Goal: Task Accomplishment & Management: Use online tool/utility

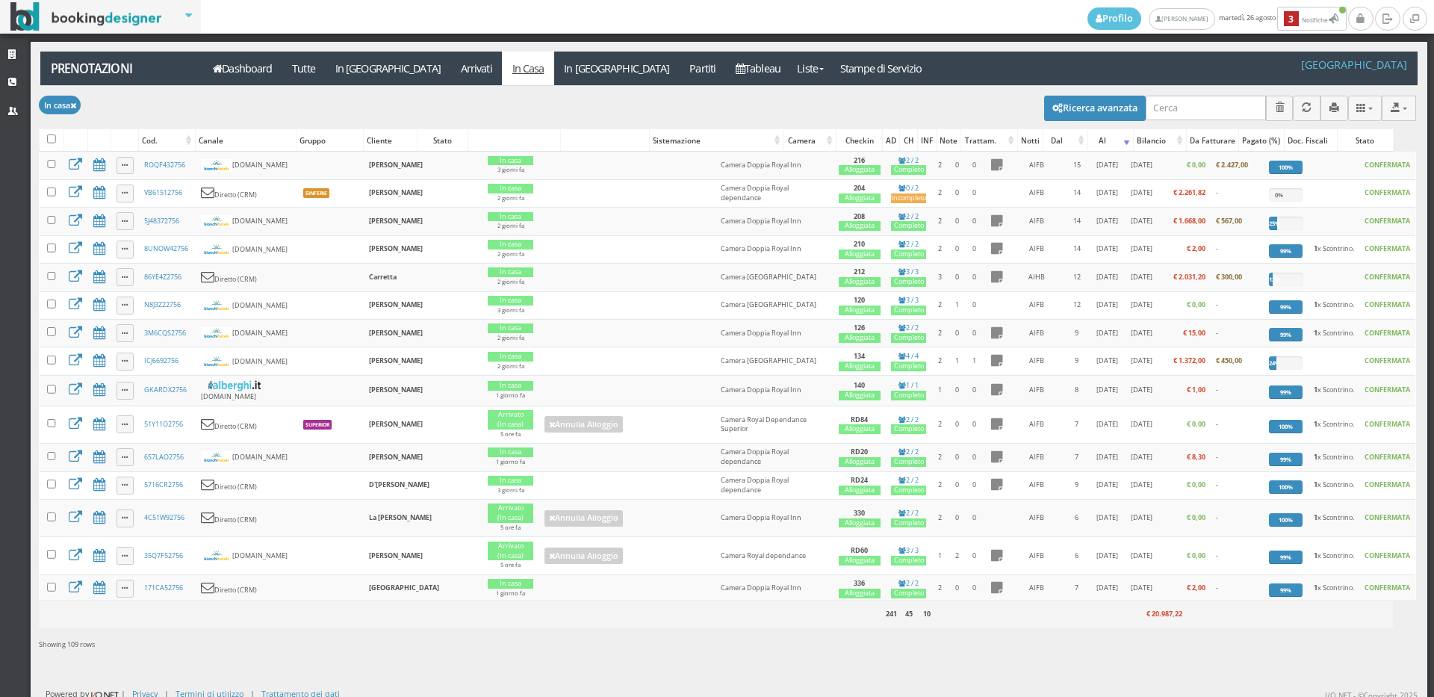
scroll to position [5, 0]
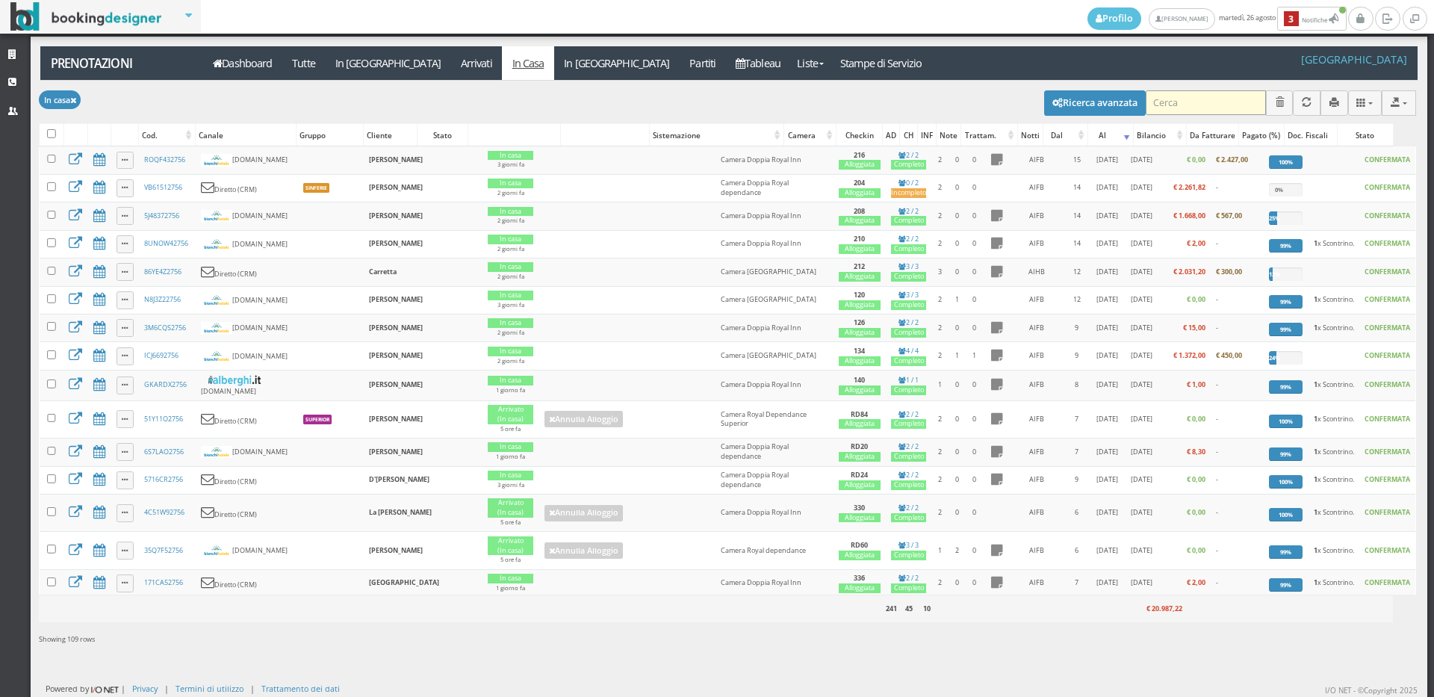
click at [1161, 111] on input "search" at bounding box center [1206, 102] width 120 height 25
drag, startPoint x: 1161, startPoint y: 111, endPoint x: 19, endPoint y: 55, distance: 1144.1
click at [19, 55] on icon at bounding box center [14, 55] width 12 height 10
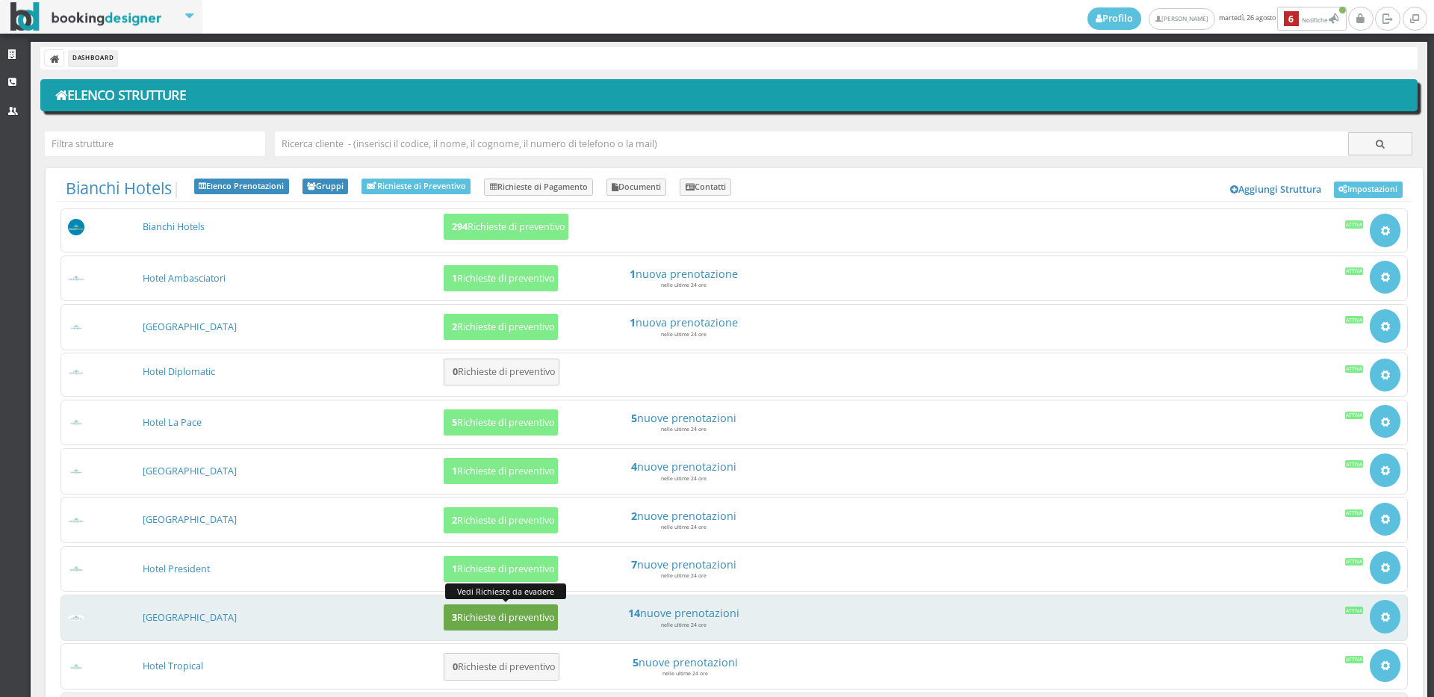
click at [464, 621] on h5 "3 Richieste di preventivo" at bounding box center [501, 617] width 108 height 11
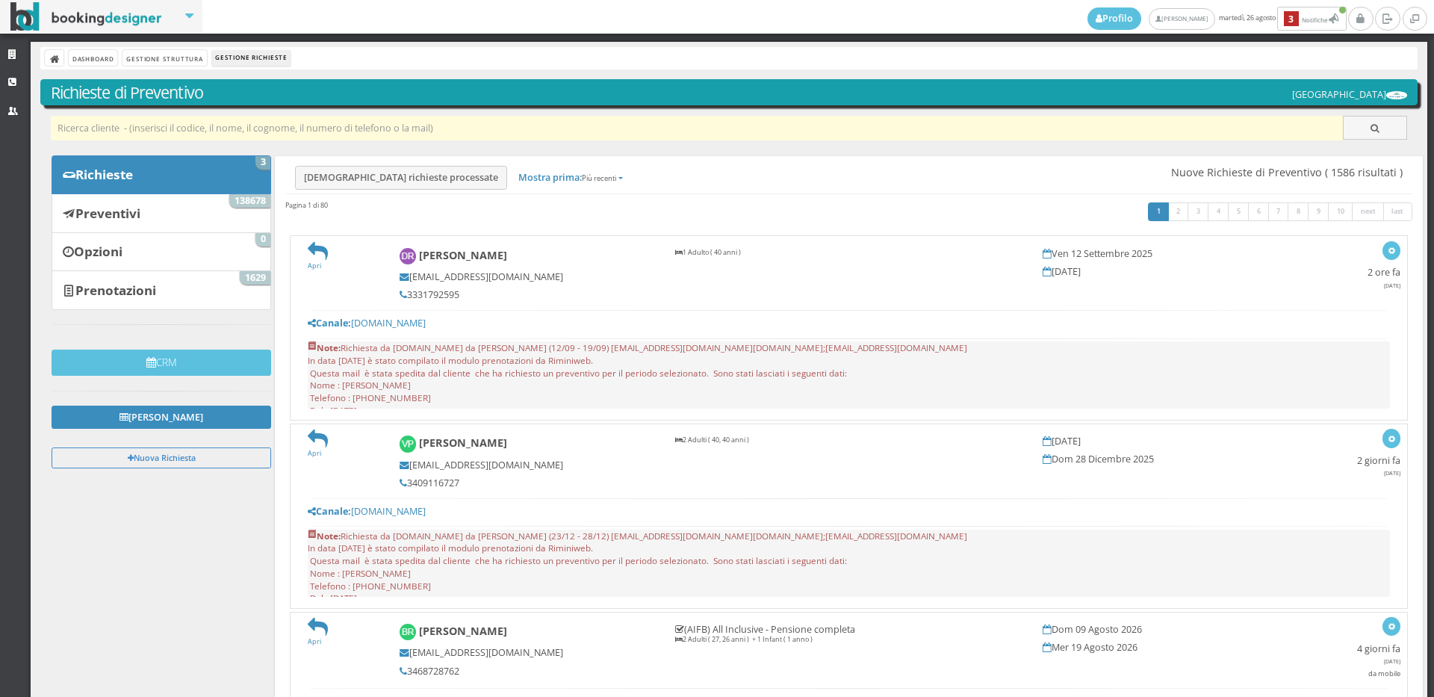
click at [223, 130] on input "text" at bounding box center [697, 128] width 1293 height 25
paste input "merytelgate5@gmail.com"
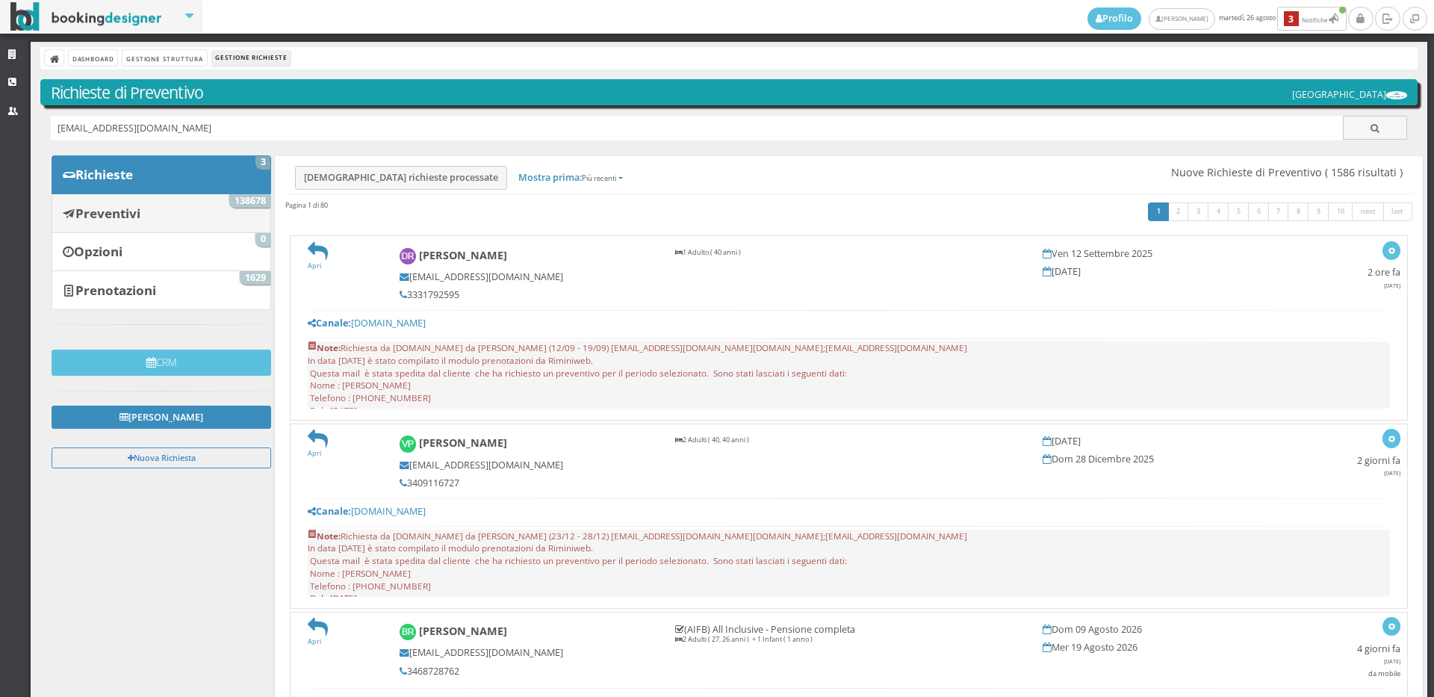
type input "merytelgate5@gmail.com"
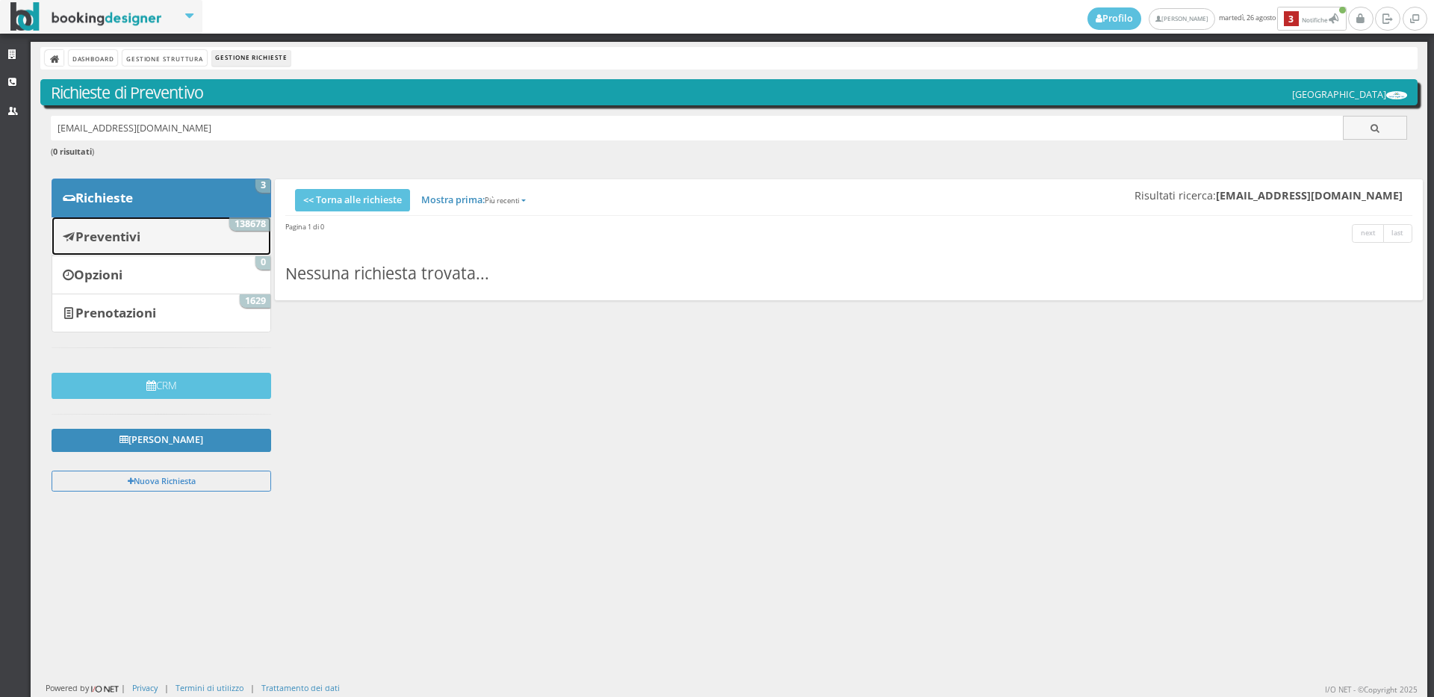
click at [252, 219] on span "138678" at bounding box center [249, 223] width 41 height 13
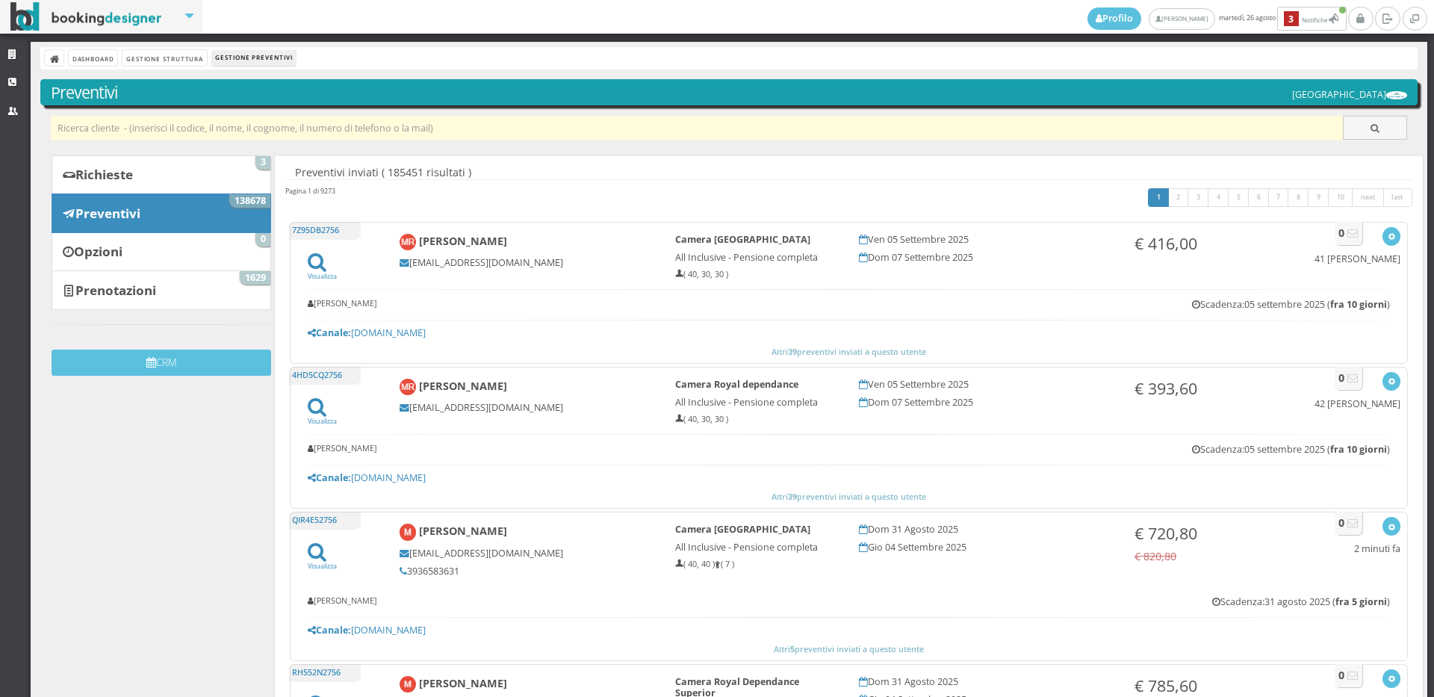
click at [250, 127] on input "text" at bounding box center [697, 128] width 1293 height 25
paste input "merytelgate5@gmail.com"
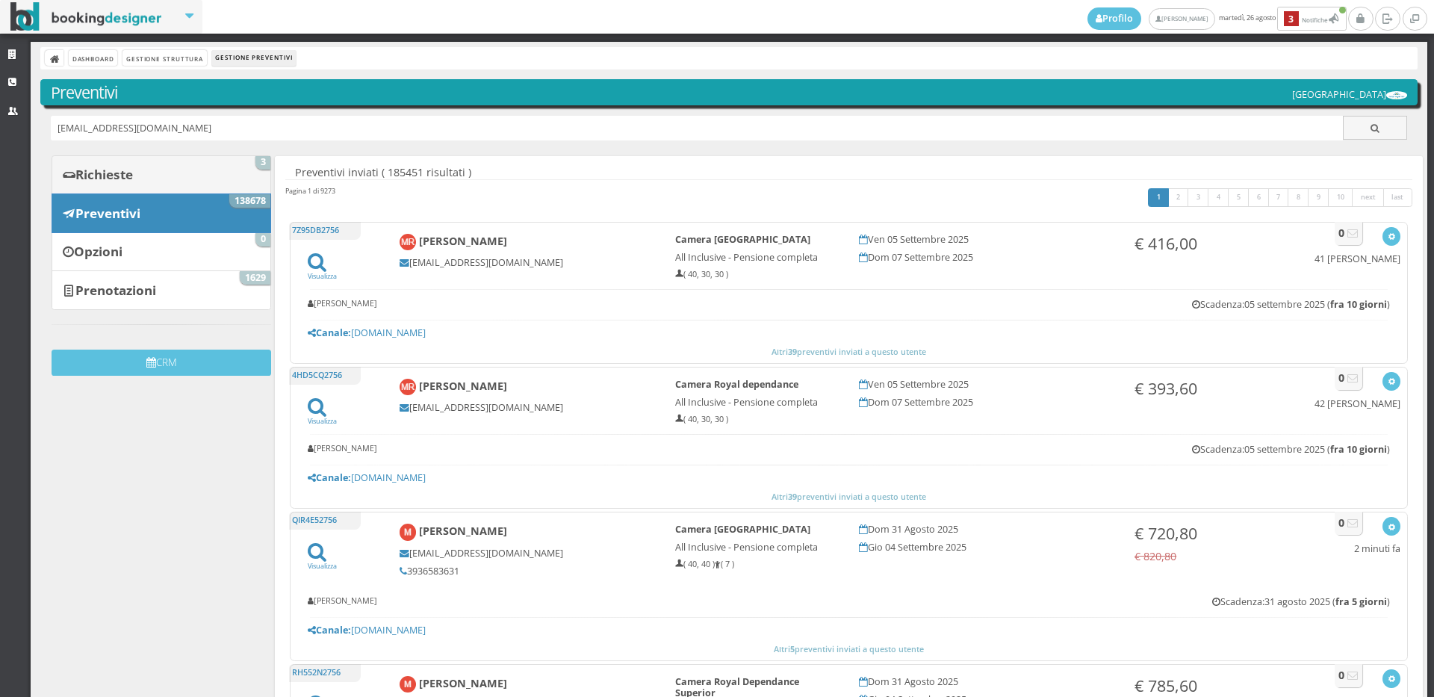
type input "merytelgate5@gmail.com"
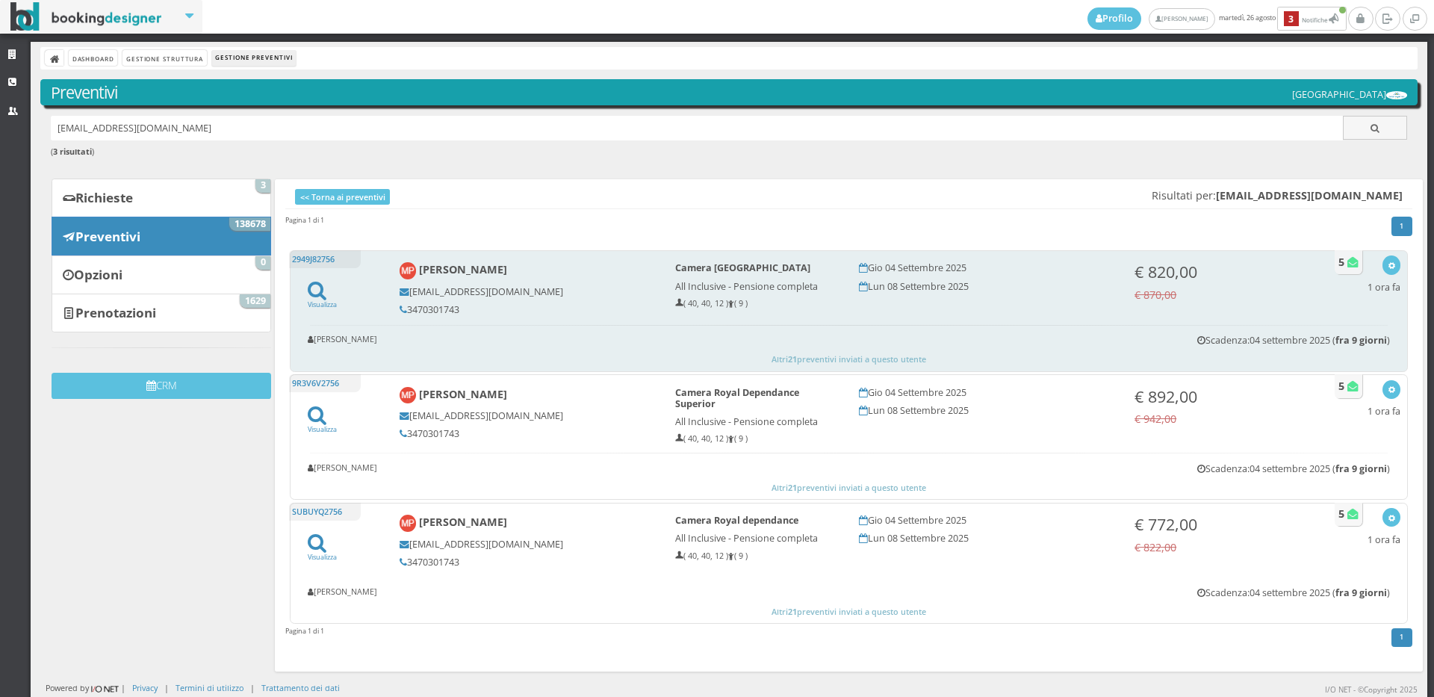
drag, startPoint x: 460, startPoint y: 312, endPoint x: 406, endPoint y: 311, distance: 53.8
click at [406, 311] on h5 "3470301743" at bounding box center [527, 309] width 255 height 11
copy h5 "3470301743"
click at [1388, 262] on icon "button" at bounding box center [1392, 266] width 8 height 8
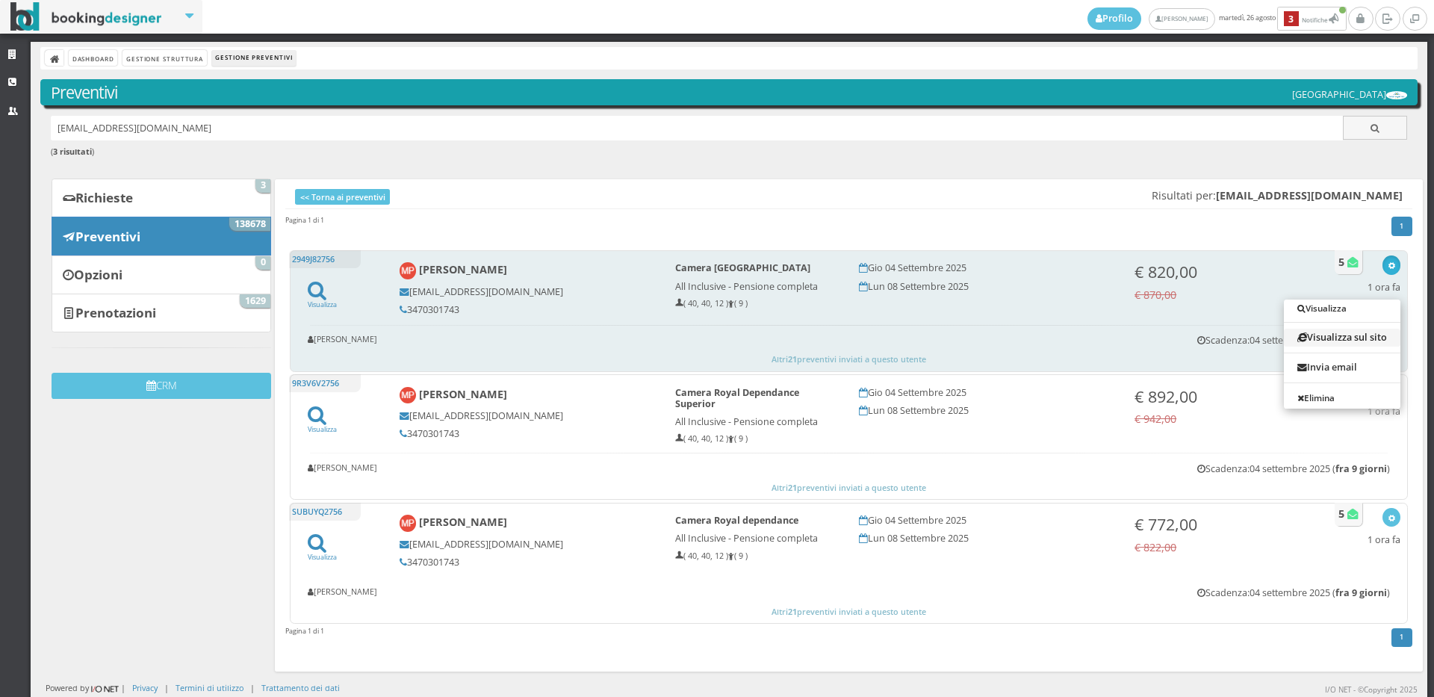
click at [1325, 335] on link "Visualizza sul sito" at bounding box center [1342, 337] width 117 height 17
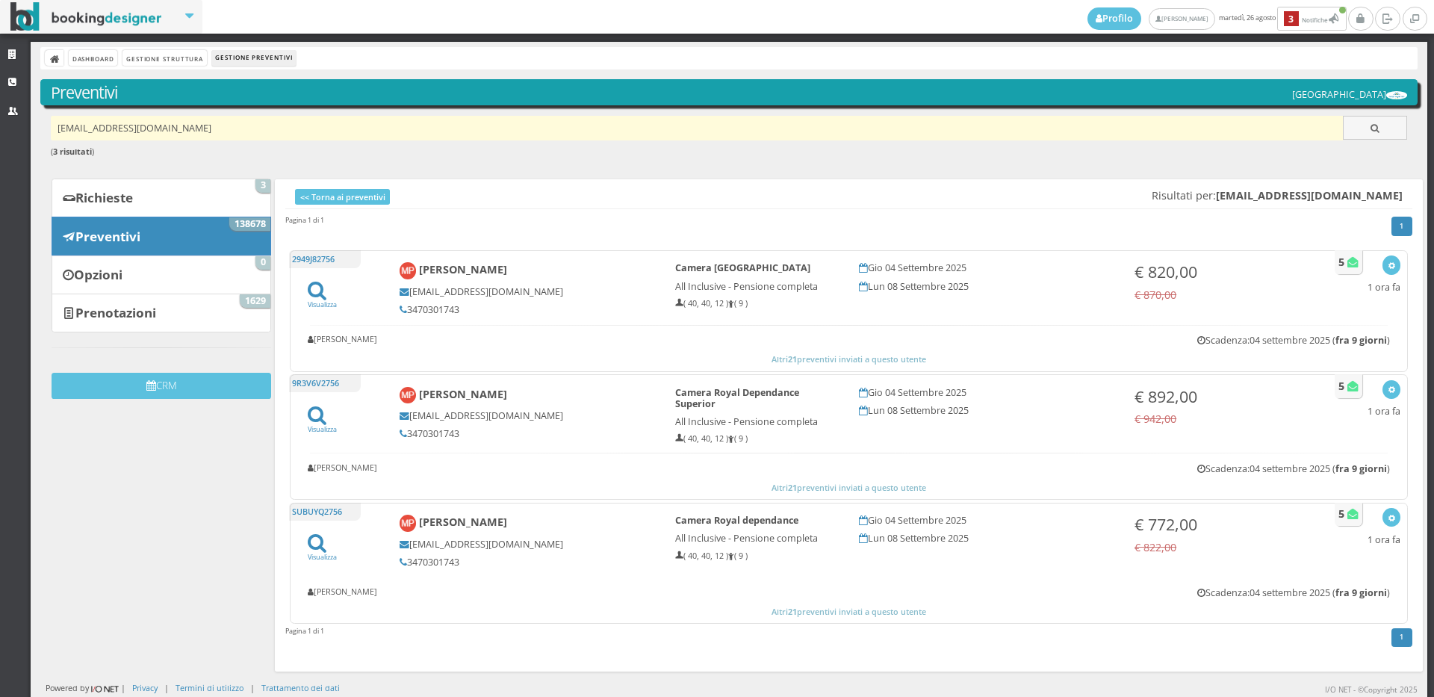
click at [193, 127] on input "merytelgate5@gmail.com" at bounding box center [697, 128] width 1293 height 25
paste input "miriambebber@libero.it"
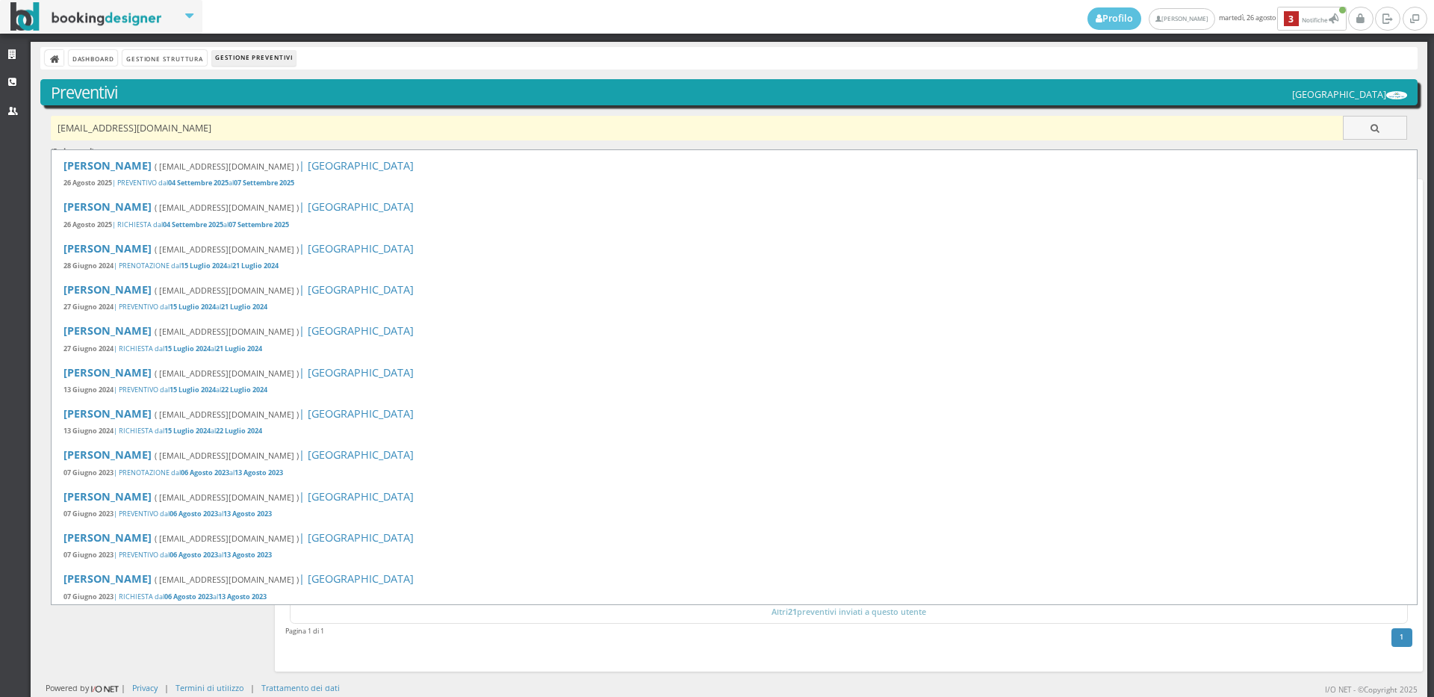
type input "miriambebber@libero.it"
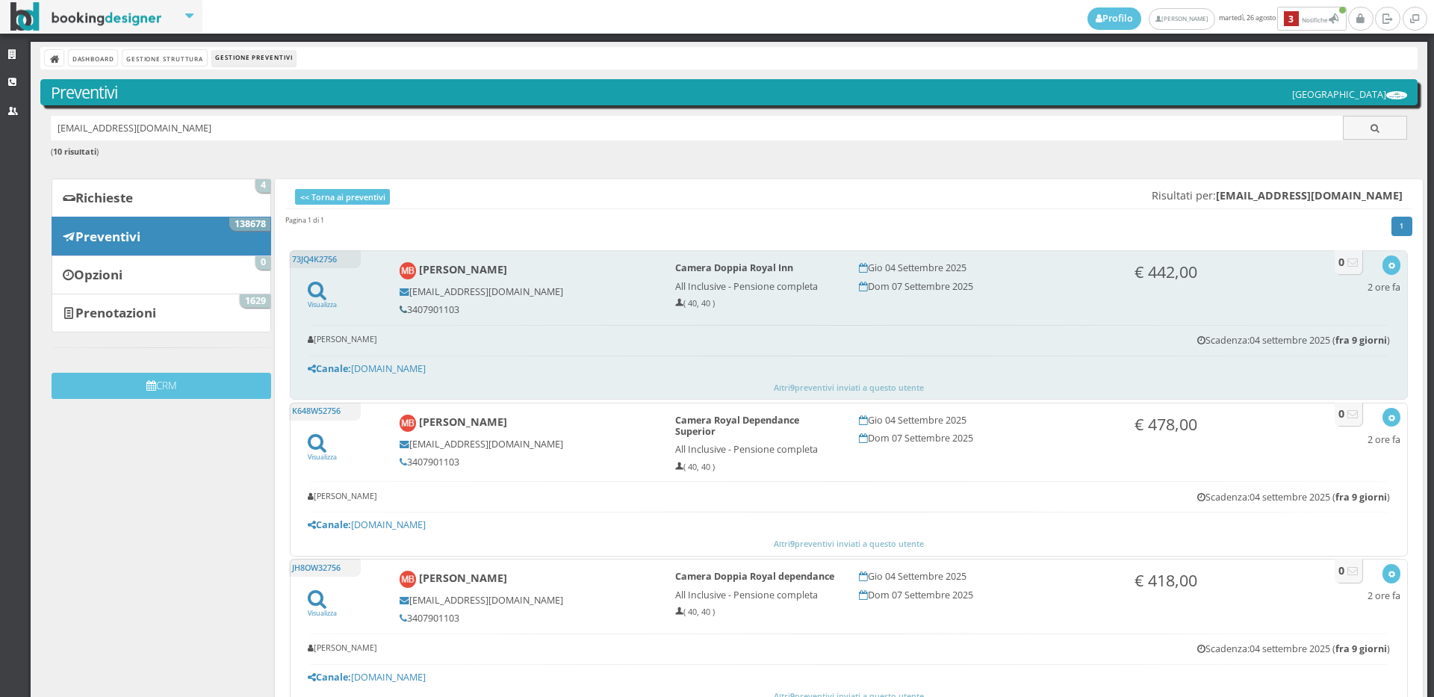
drag, startPoint x: 459, startPoint y: 308, endPoint x: 403, endPoint y: 307, distance: 56.0
click at [403, 307] on h5 "3407901103" at bounding box center [527, 309] width 255 height 11
copy h5 "3407901103"
click at [1388, 269] on icon "button" at bounding box center [1392, 266] width 8 height 8
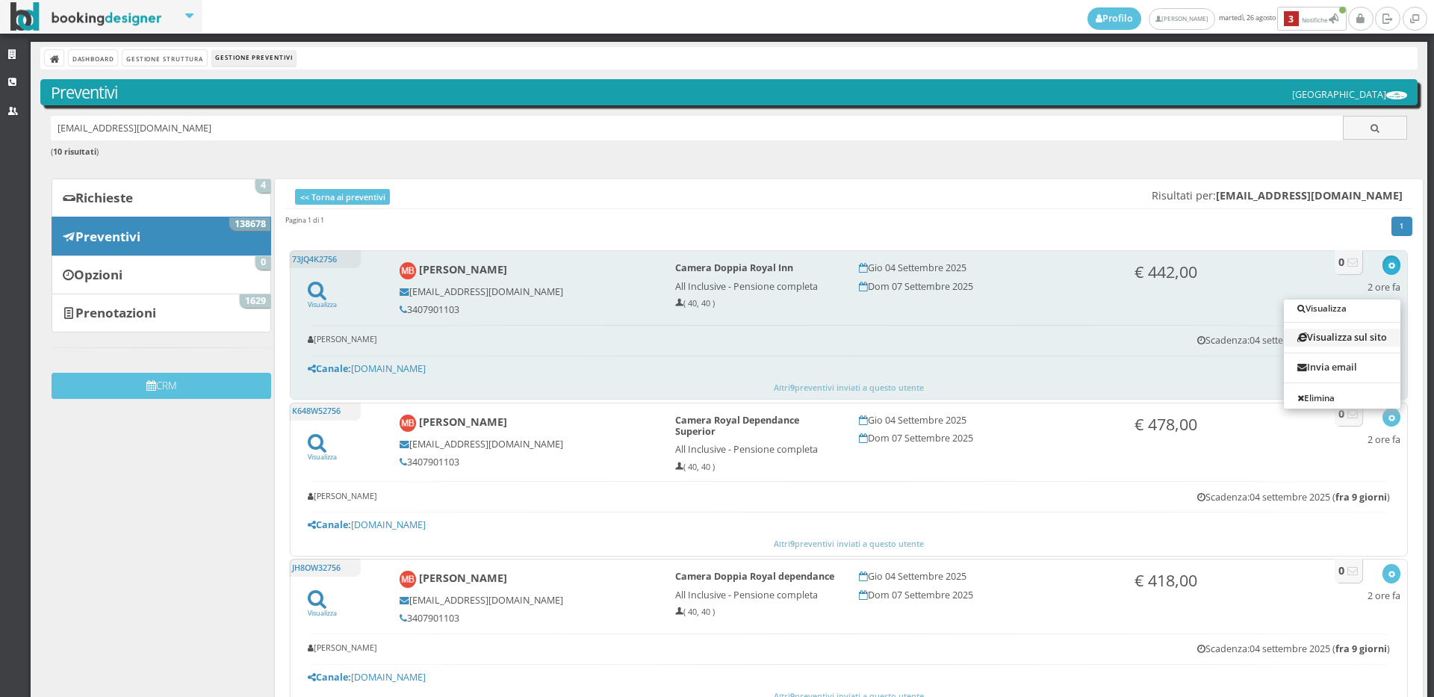
click at [1355, 341] on link "Visualizza sul sito" at bounding box center [1342, 337] width 117 height 17
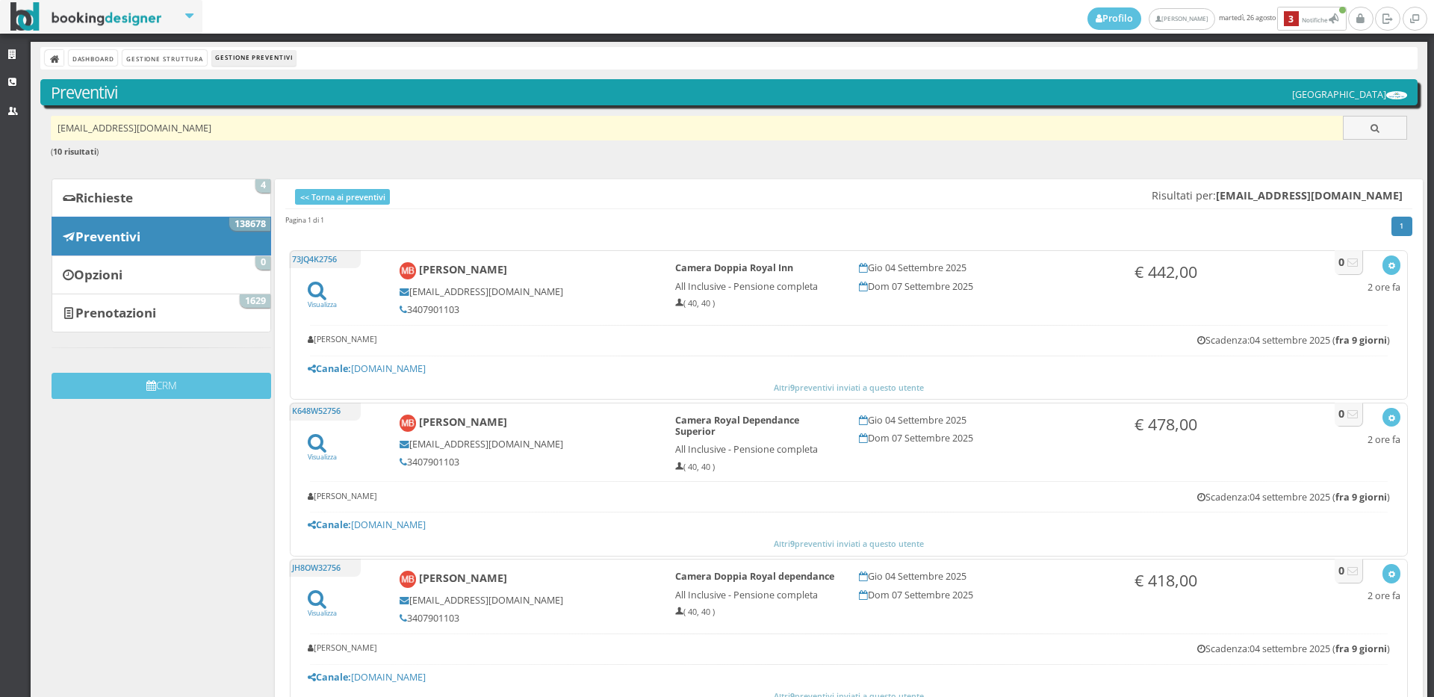
click at [209, 127] on input "miriambebber@libero.it" at bounding box center [697, 128] width 1293 height 25
paste input "janeth-toro@hotmail.it"
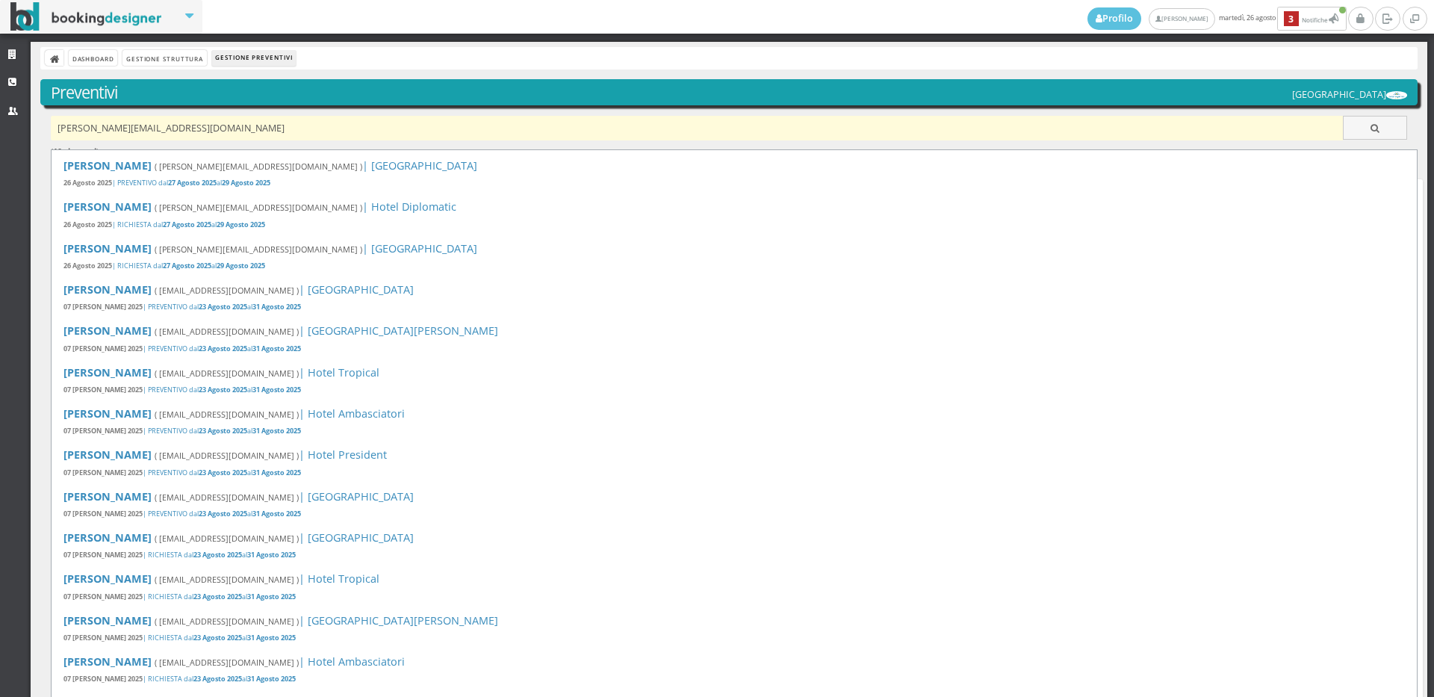
type input "janeth-toro@hotmail.it"
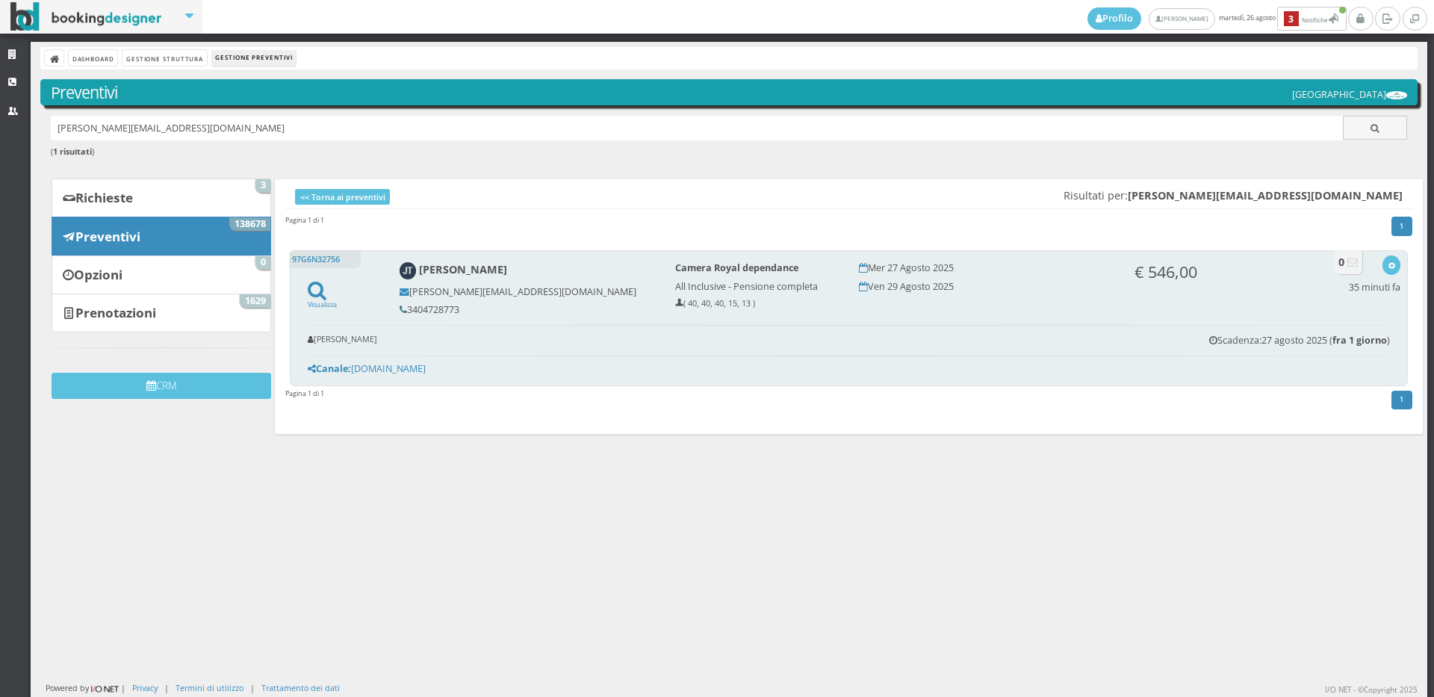
drag, startPoint x: 459, startPoint y: 305, endPoint x: 400, endPoint y: 307, distance: 59.0
click at [400, 307] on h5 "3404728773" at bounding box center [527, 309] width 255 height 11
copy h5 "3404728773"
click at [1388, 268] on icon "button" at bounding box center [1392, 266] width 8 height 8
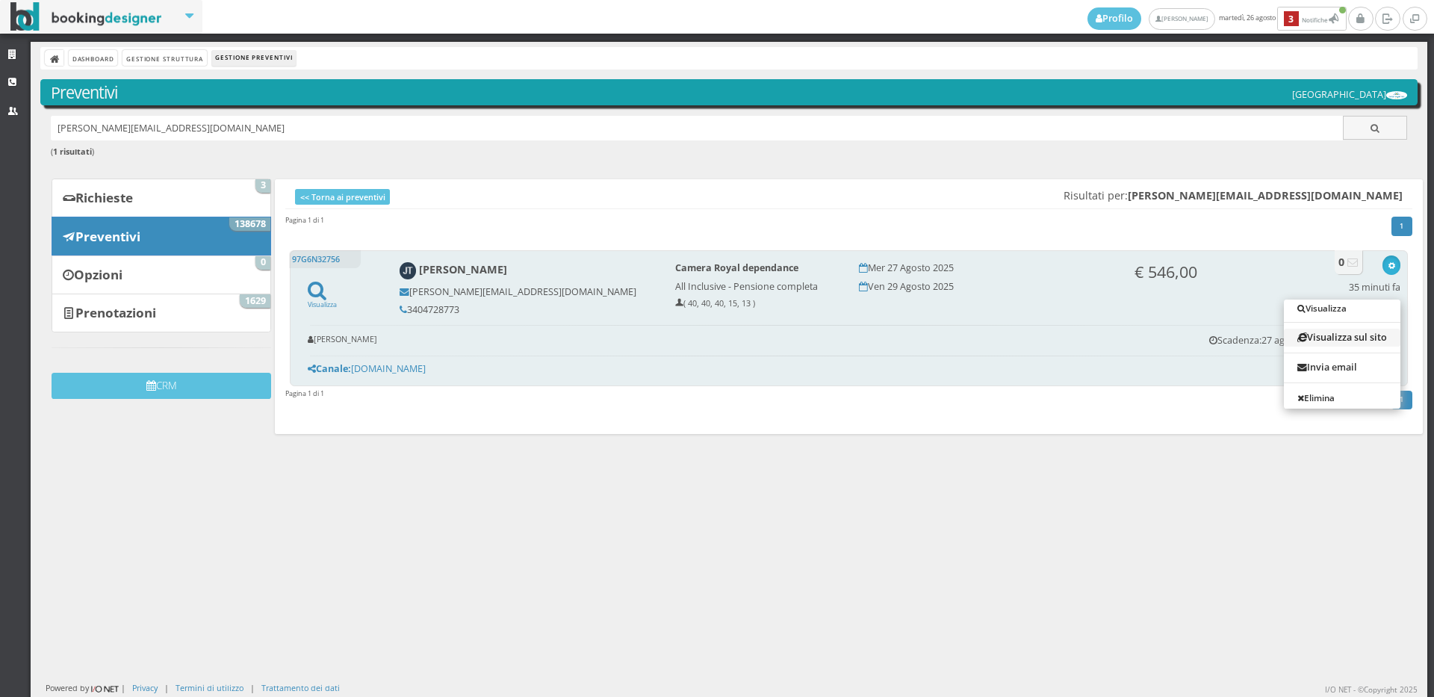
click at [1324, 333] on link "Visualizza sul sito" at bounding box center [1342, 337] width 117 height 17
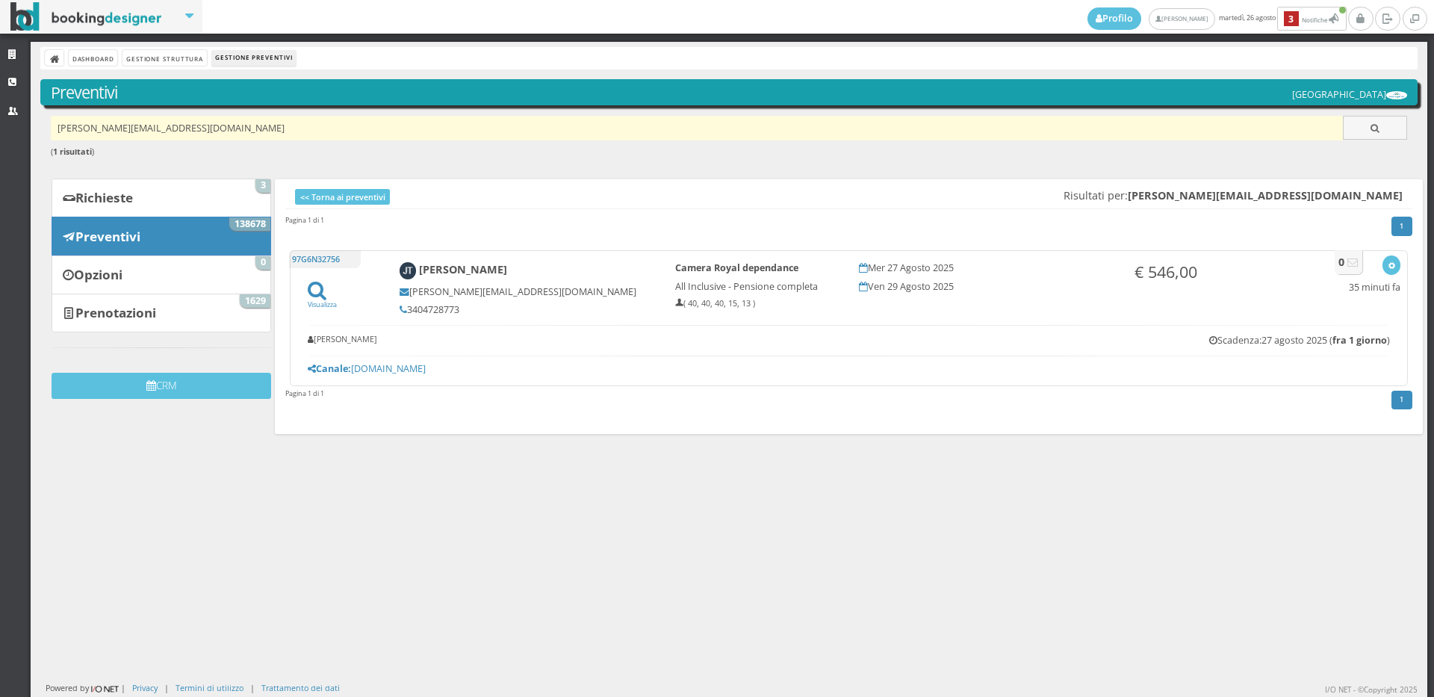
click at [167, 133] on input "[PERSON_NAME][EMAIL_ADDRESS][DOMAIN_NAME]" at bounding box center [697, 128] width 1293 height 25
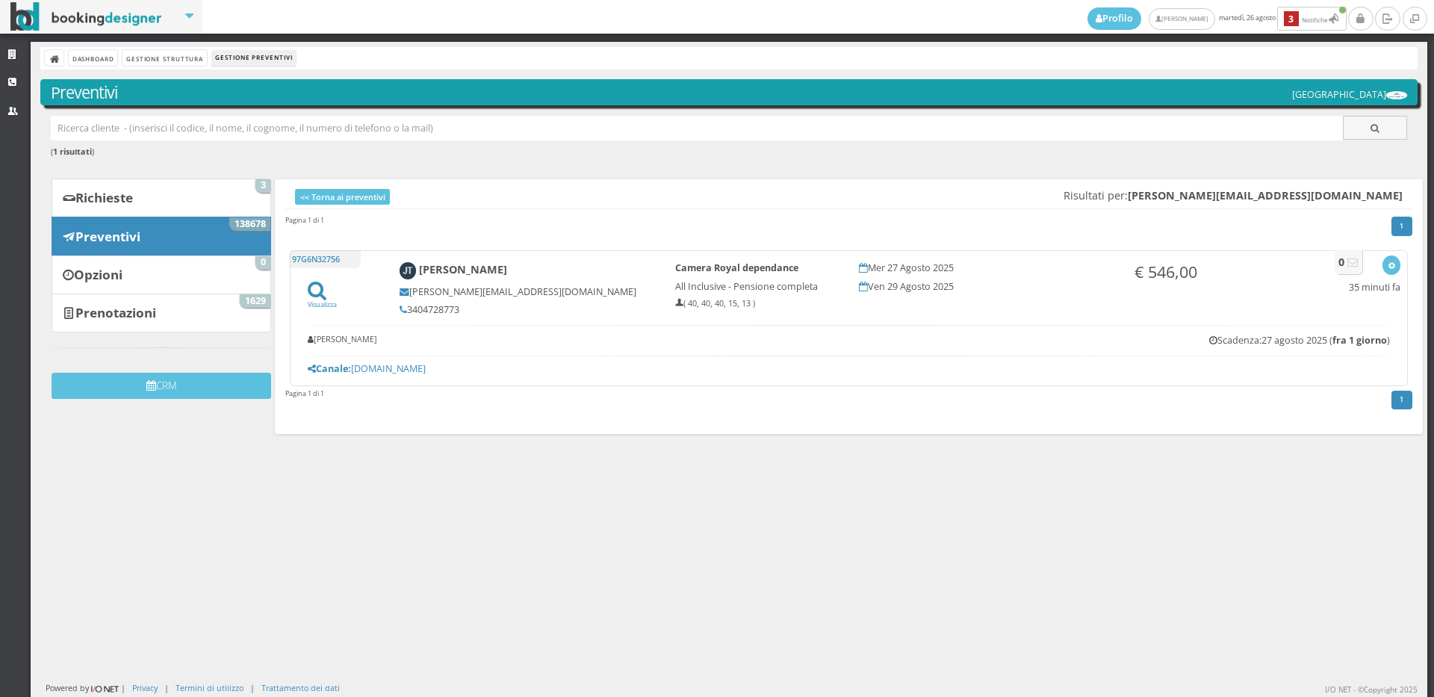
paste input "[EMAIL_ADDRESS][DOMAIN_NAME]"
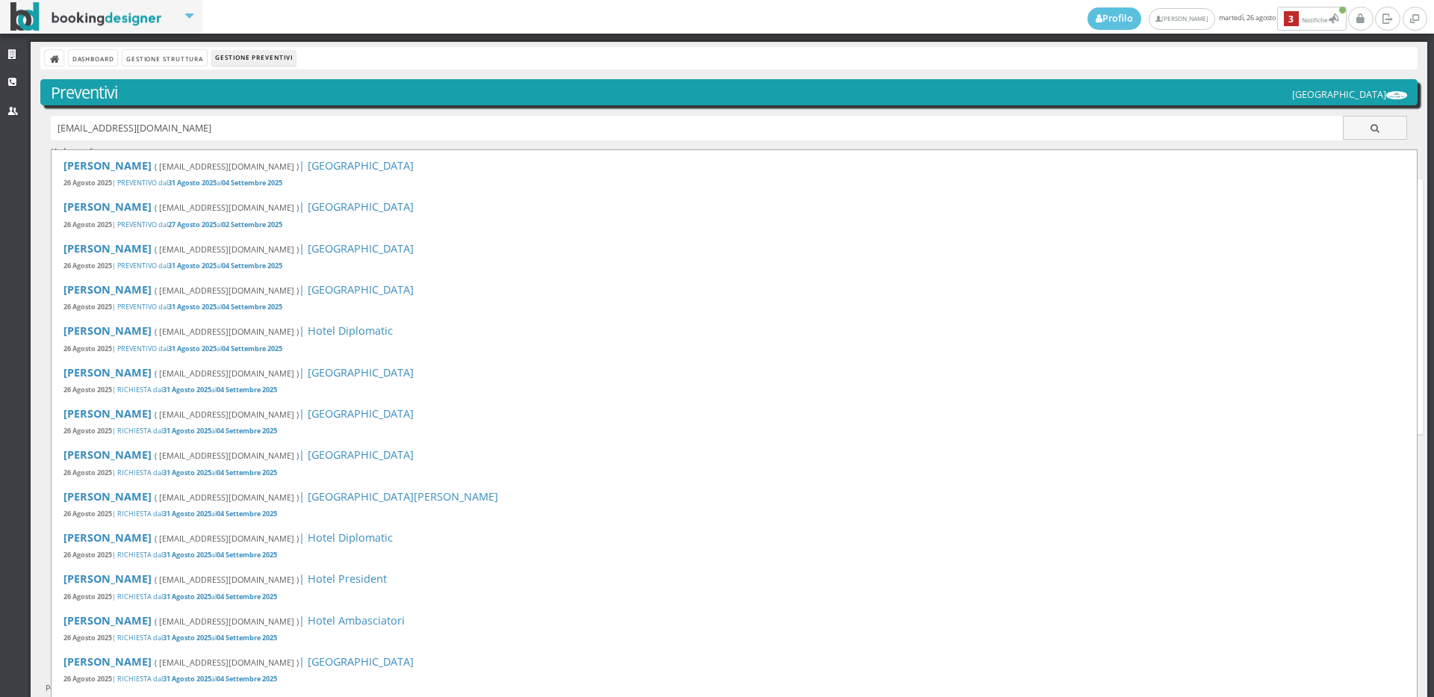
type input "[EMAIL_ADDRESS][DOMAIN_NAME]"
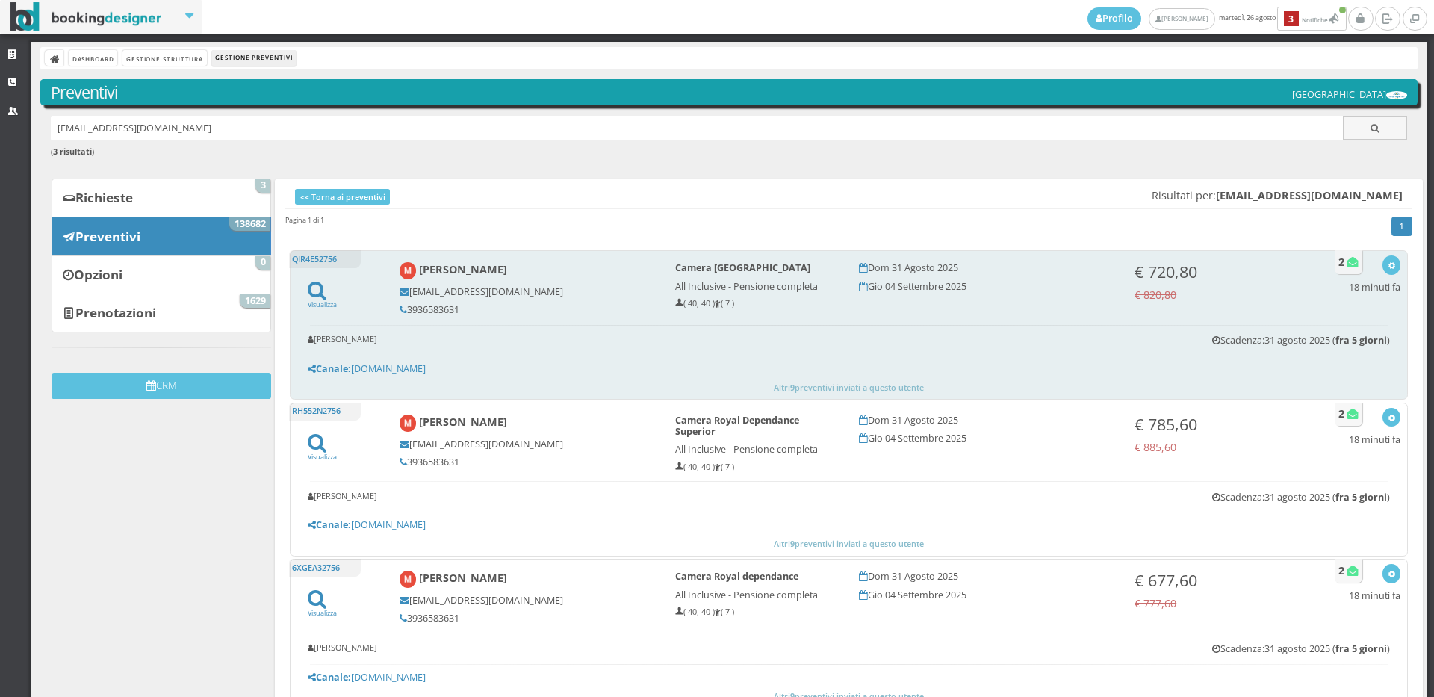
drag, startPoint x: 462, startPoint y: 307, endPoint x: 408, endPoint y: 311, distance: 54.7
click at [408, 311] on h5 "3936583631" at bounding box center [527, 309] width 255 height 11
copy h5 "3936583631"
click at [1388, 262] on icon "button" at bounding box center [1392, 266] width 8 height 8
click at [1324, 333] on link "Visualizza sul sito" at bounding box center [1342, 337] width 117 height 17
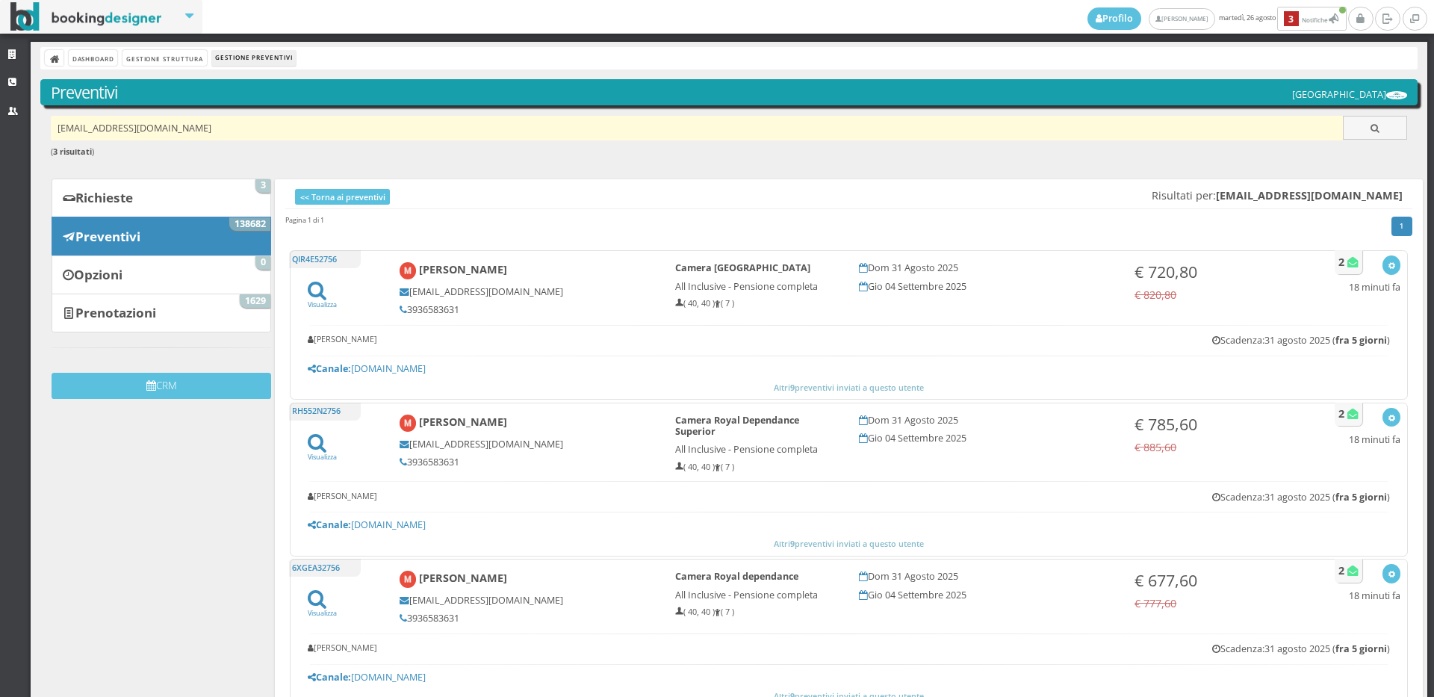
click at [258, 126] on input "[EMAIL_ADDRESS][DOMAIN_NAME]" at bounding box center [697, 128] width 1293 height 25
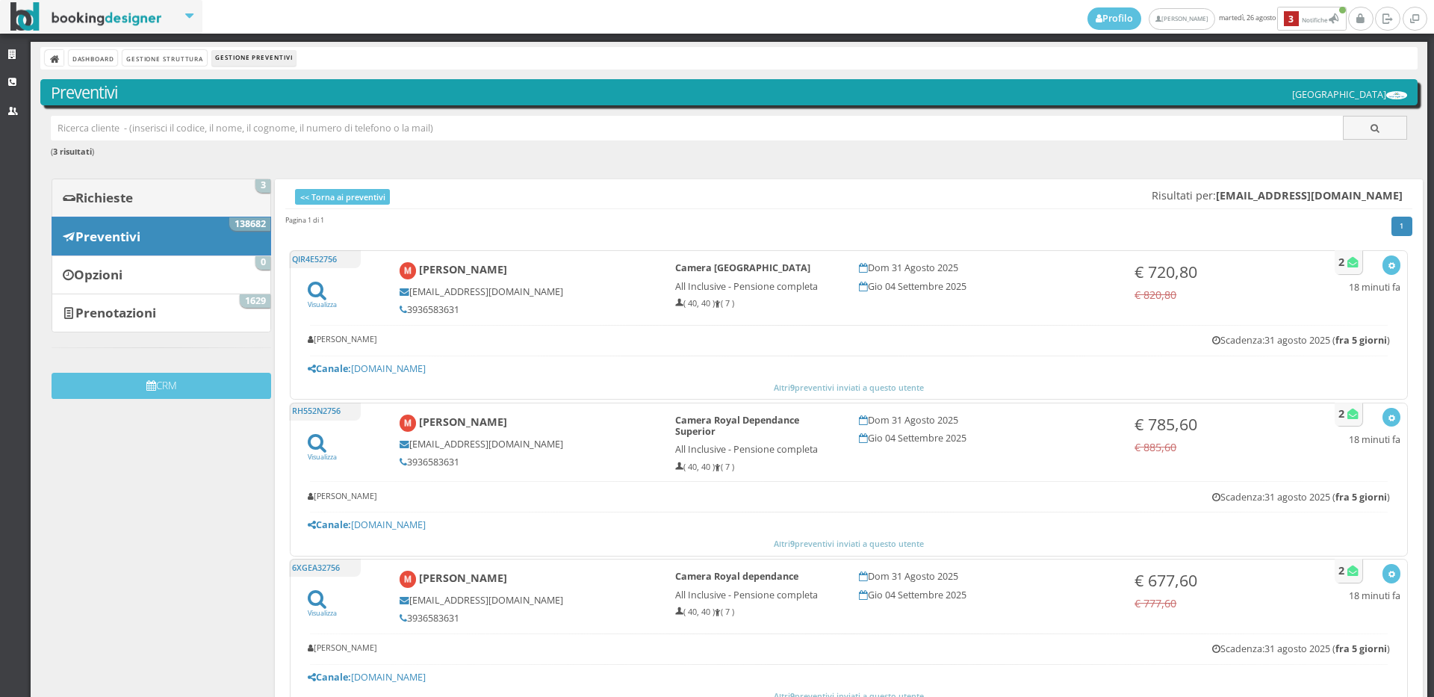
paste input "[EMAIL_ADDRESS][DOMAIN_NAME]"
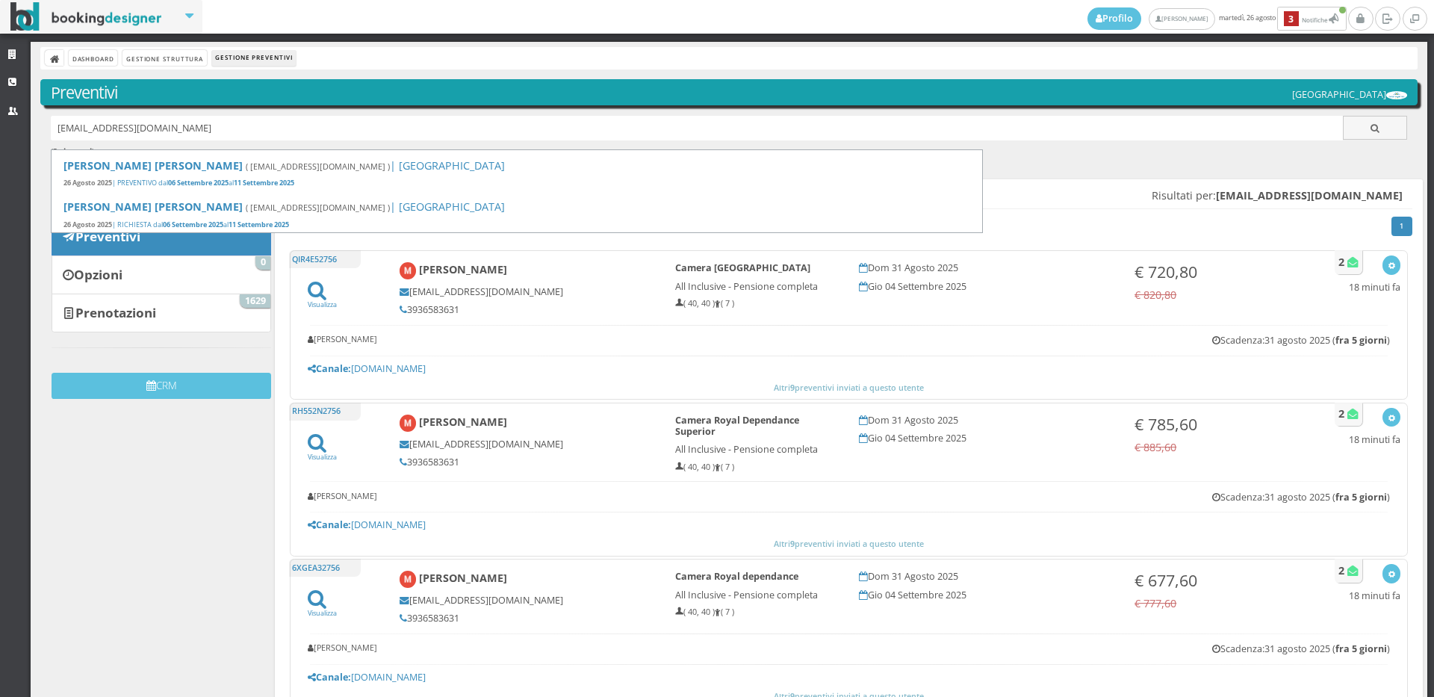
type input "[EMAIL_ADDRESS][DOMAIN_NAME]"
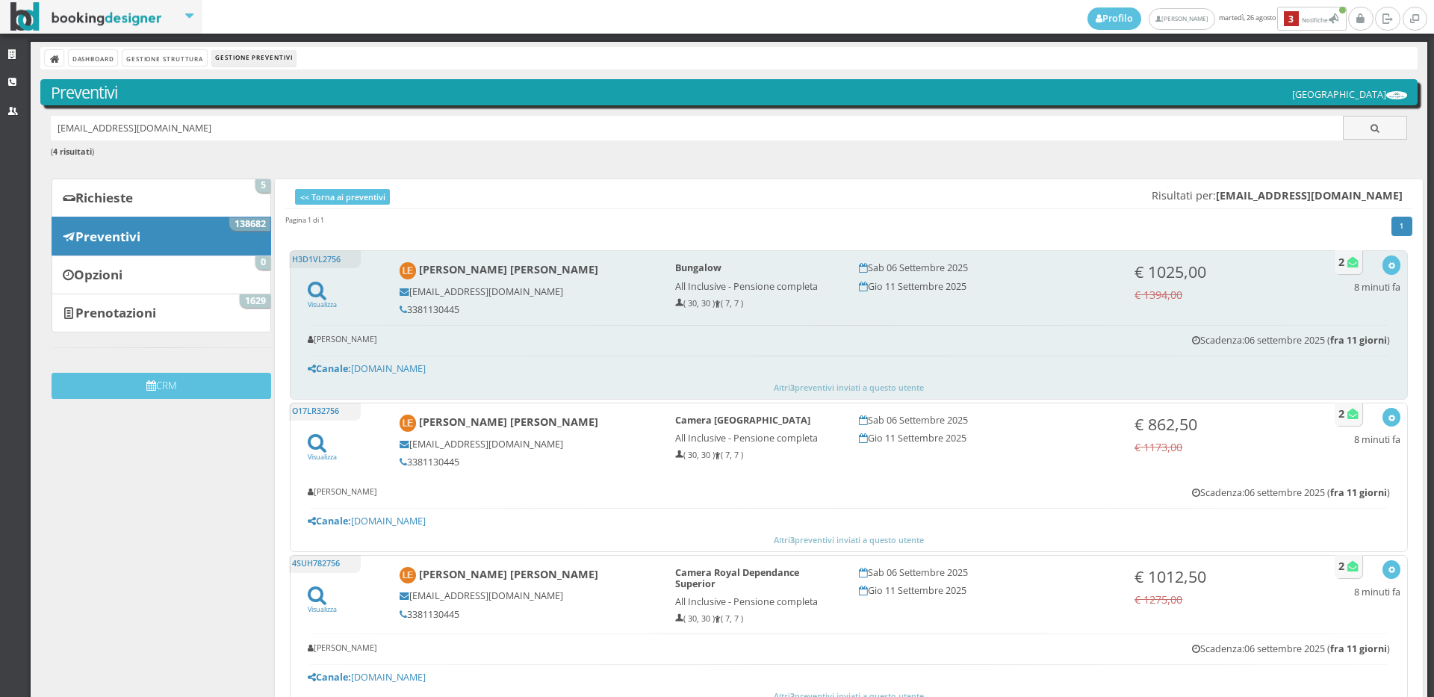
drag, startPoint x: 464, startPoint y: 308, endPoint x: 406, endPoint y: 308, distance: 58.3
click at [406, 308] on h5 "3381130445" at bounding box center [527, 309] width 255 height 11
copy h5 "3381130445"
click at [1387, 260] on button "button" at bounding box center [1390, 264] width 17 height 19
click at [1362, 336] on link "Visualizza sul sito" at bounding box center [1342, 337] width 117 height 17
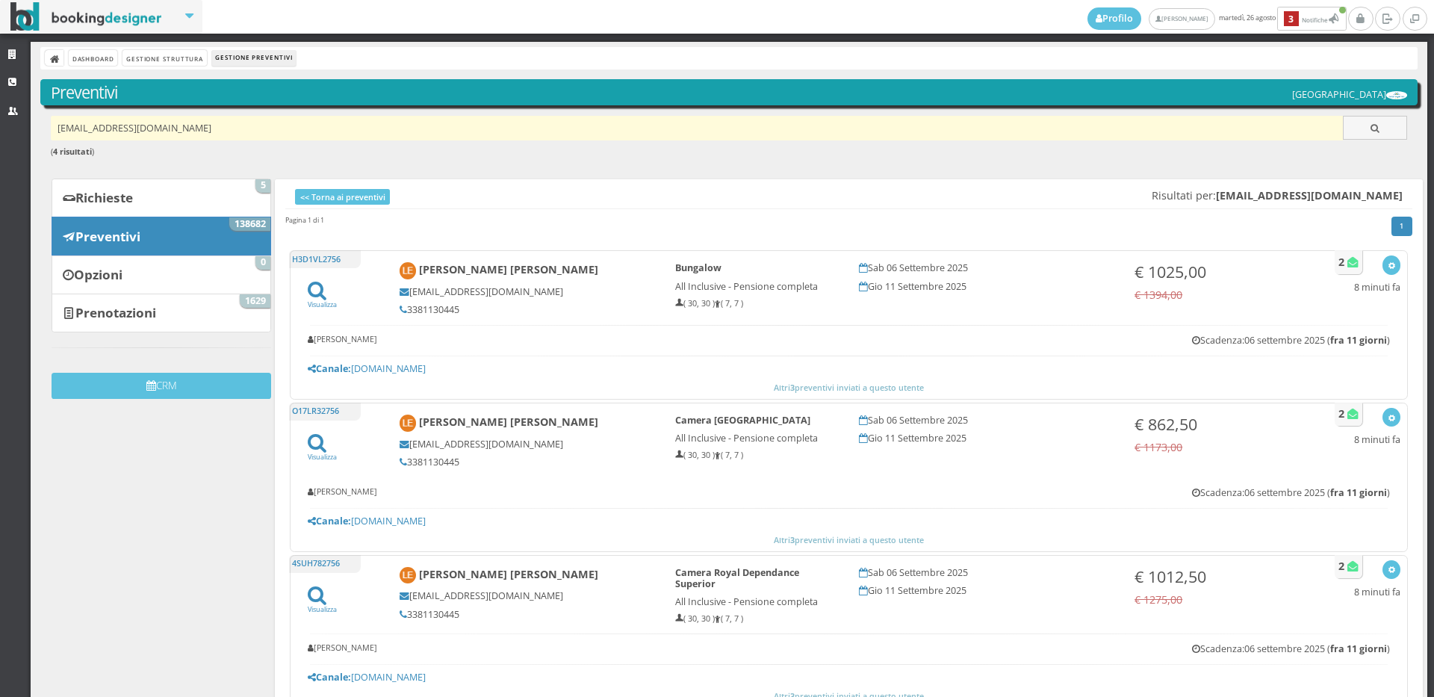
click at [227, 125] on input "[EMAIL_ADDRESS][DOMAIN_NAME]" at bounding box center [697, 128] width 1293 height 25
click at [205, 128] on input "[EMAIL_ADDRESS][DOMAIN_NAME]" at bounding box center [697, 128] width 1293 height 25
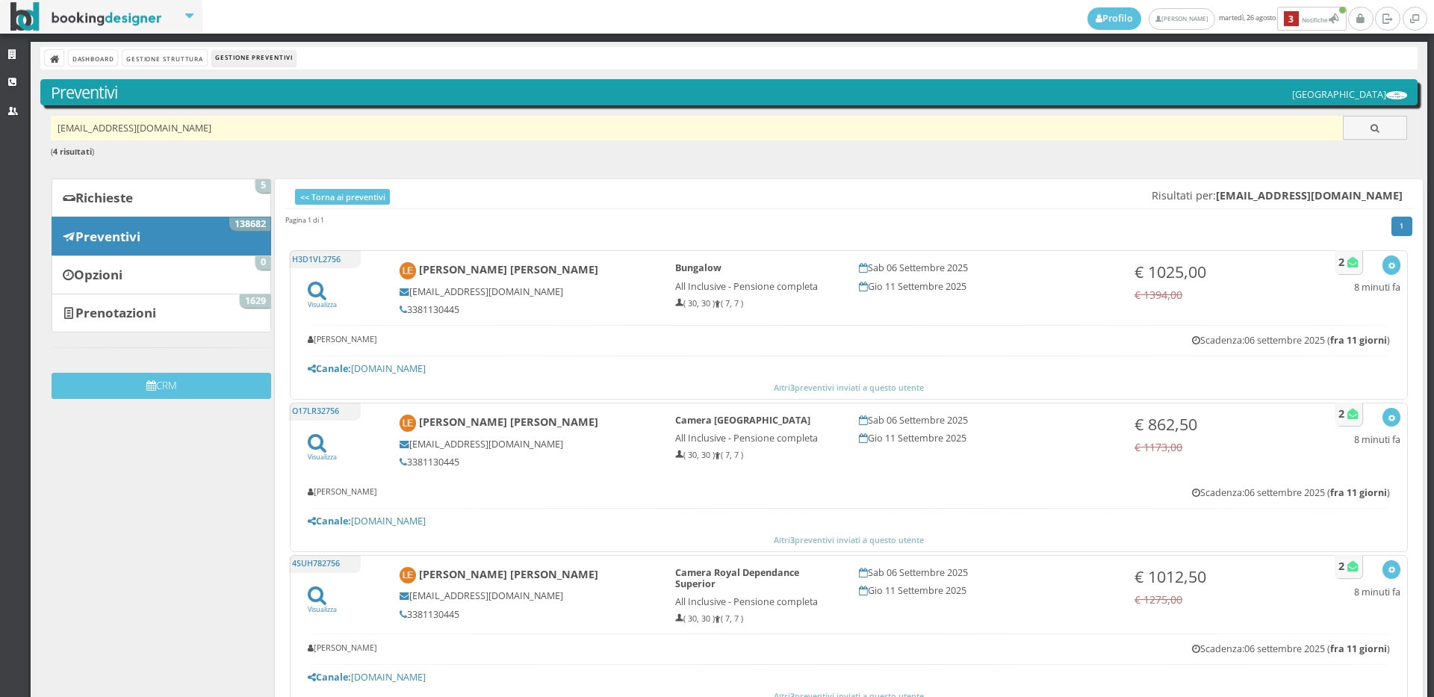
click at [205, 128] on input "[EMAIL_ADDRESS][DOMAIN_NAME]" at bounding box center [697, 128] width 1293 height 25
paste input "[EMAIL_ADDRESS][DOMAIN_NAME]"
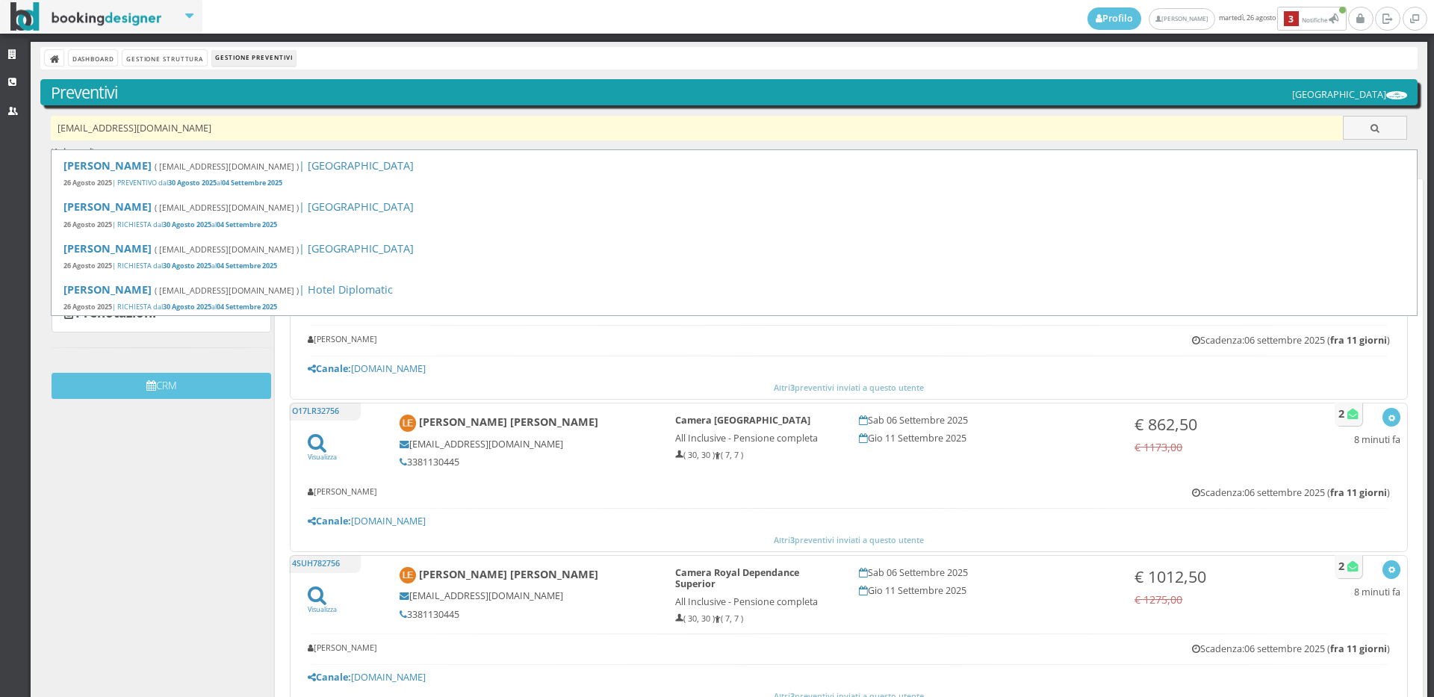
type input "[EMAIL_ADDRESS][DOMAIN_NAME]"
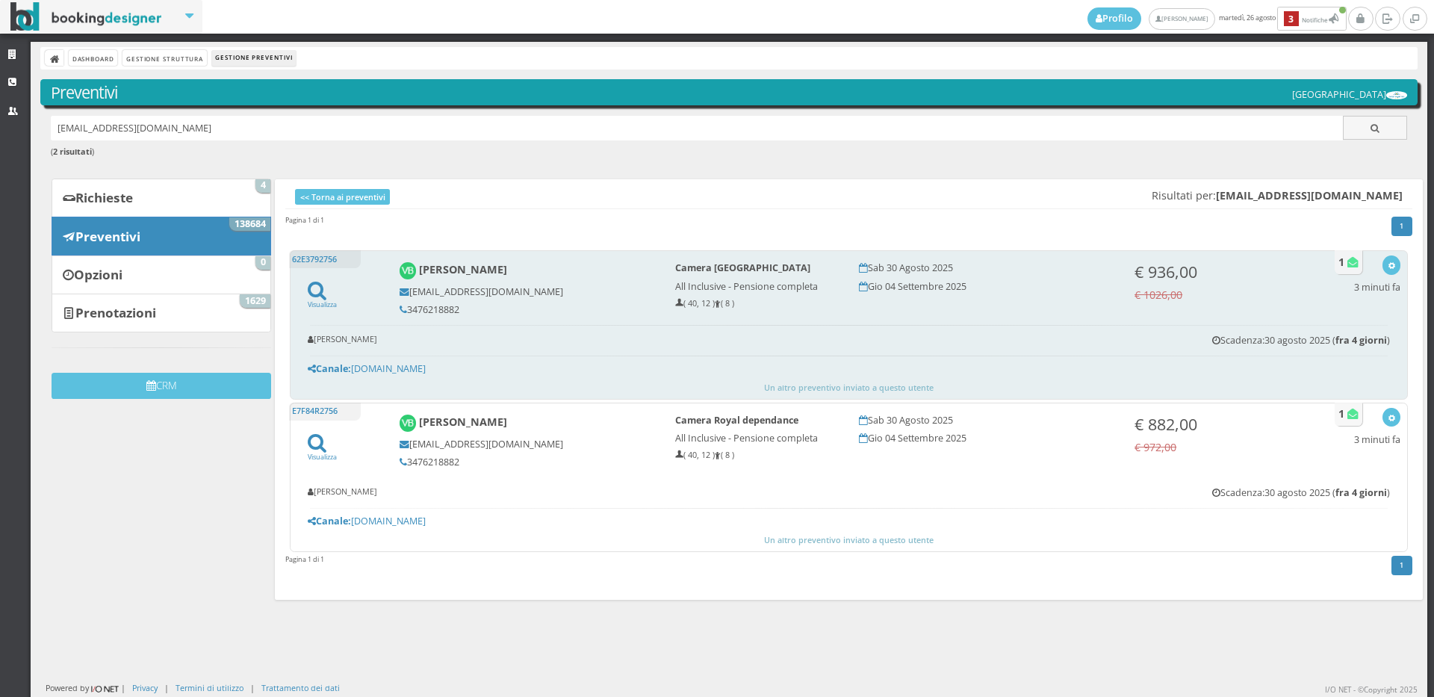
drag, startPoint x: 465, startPoint y: 309, endPoint x: 406, endPoint y: 311, distance: 59.8
click at [406, 311] on h5 "3476218882" at bounding box center [527, 309] width 255 height 11
copy h5 "3476218882"
click at [1388, 266] on icon "button" at bounding box center [1392, 266] width 8 height 8
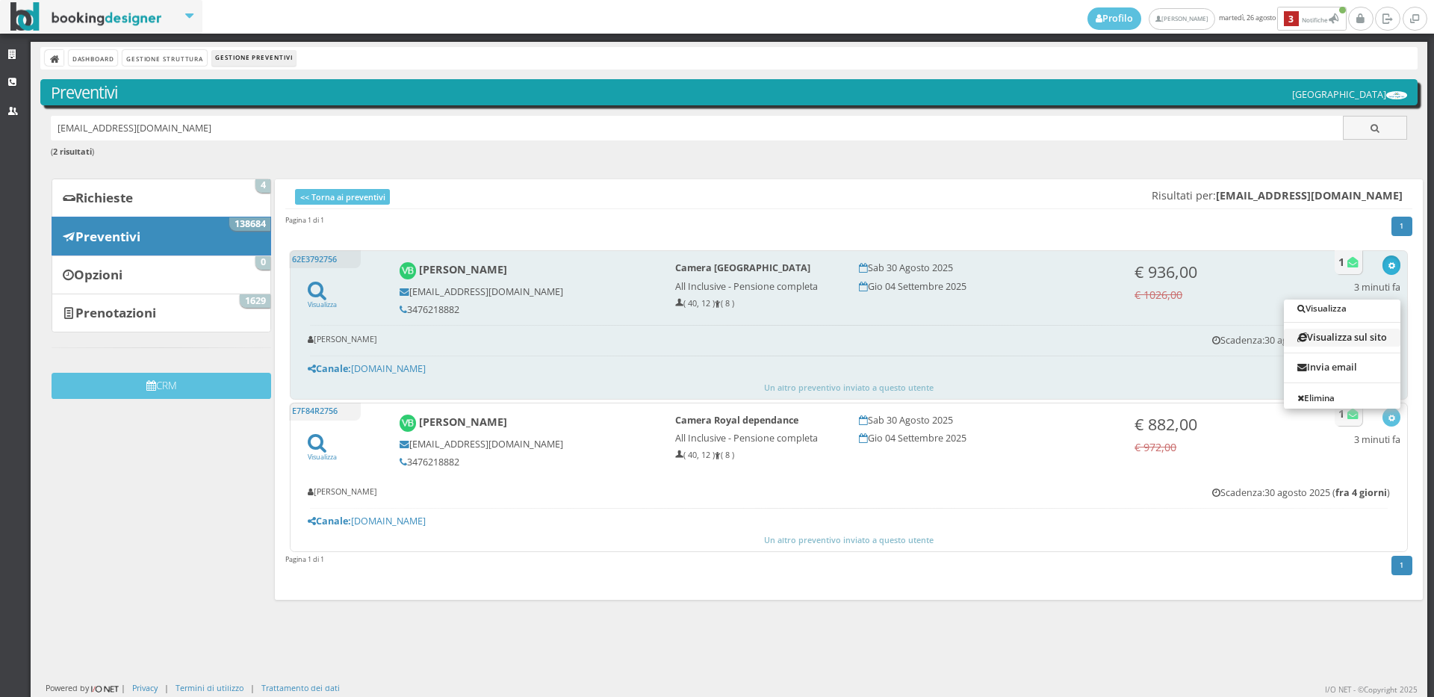
click at [1327, 332] on link "Visualizza sul sito" at bounding box center [1342, 337] width 117 height 17
